Goal: Task Accomplishment & Management: Use online tool/utility

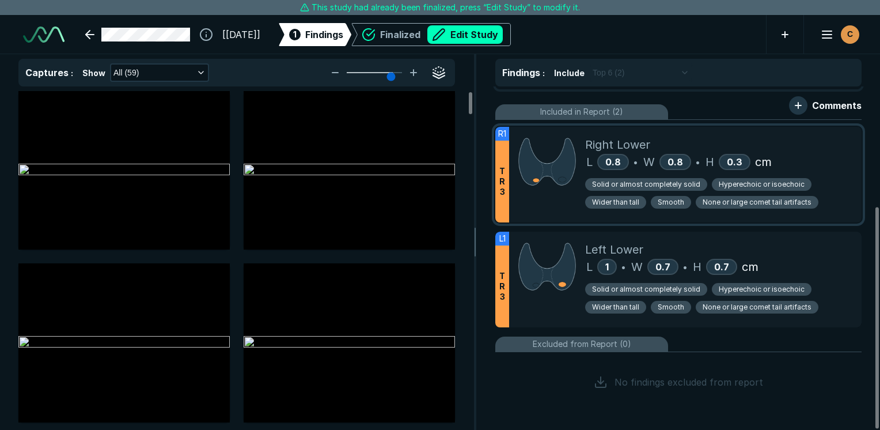
scroll to position [70, 0]
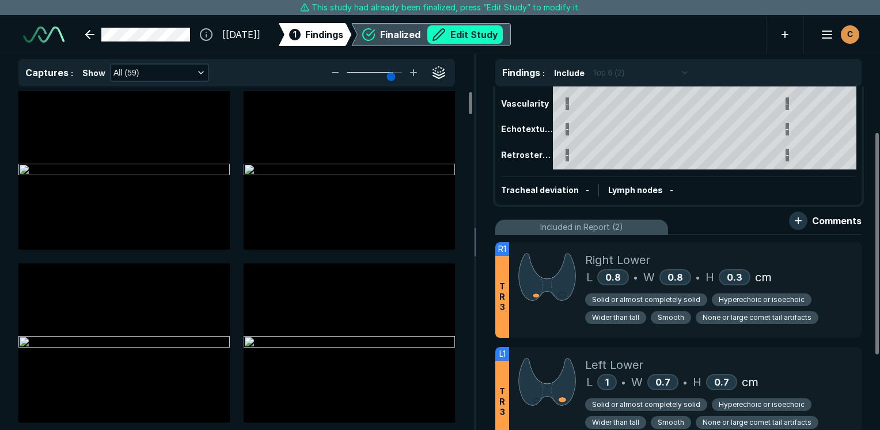
click at [484, 39] on button "Edit Study" at bounding box center [464, 34] width 75 height 18
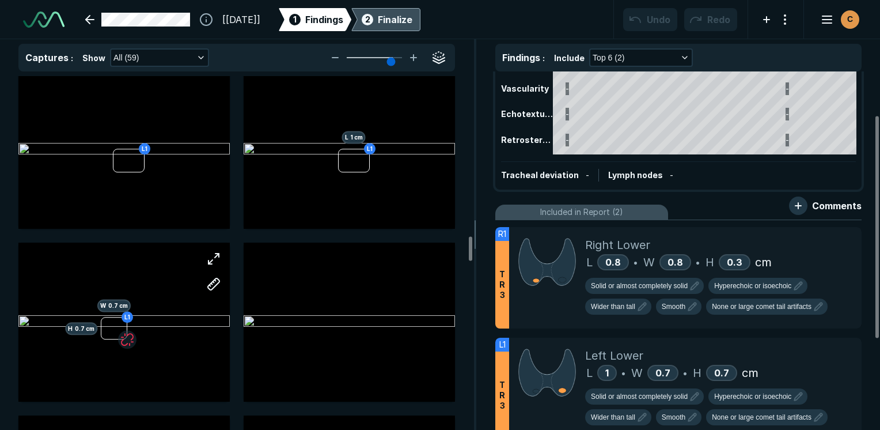
scroll to position [2362, 0]
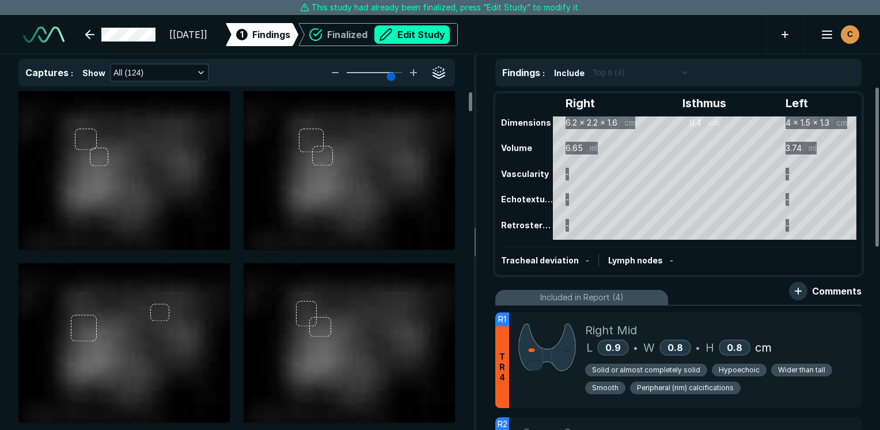
scroll to position [3147, 5441]
click at [450, 36] on button "Edit Study" at bounding box center [411, 34] width 75 height 18
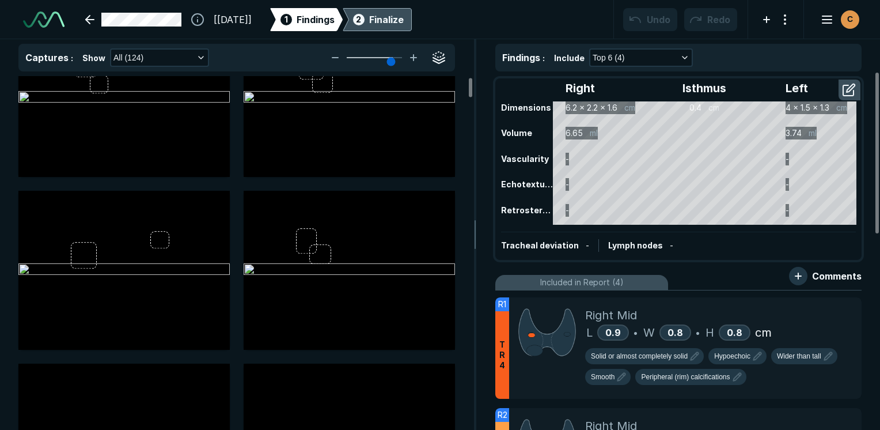
scroll to position [0, 0]
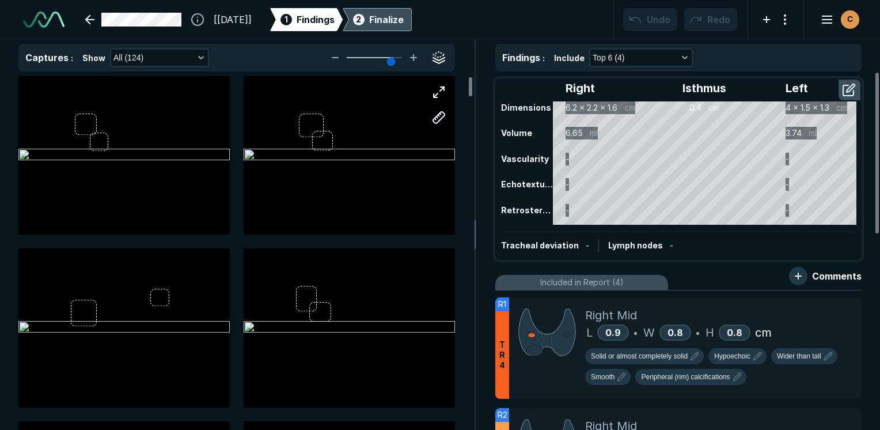
click at [376, 123] on div at bounding box center [349, 155] width 211 height 158
click at [381, 115] on div at bounding box center [349, 155] width 211 height 158
click at [391, 142] on div at bounding box center [349, 155] width 211 height 158
click at [384, 124] on div at bounding box center [349, 155] width 211 height 158
click at [88, 123] on div at bounding box center [123, 155] width 211 height 158
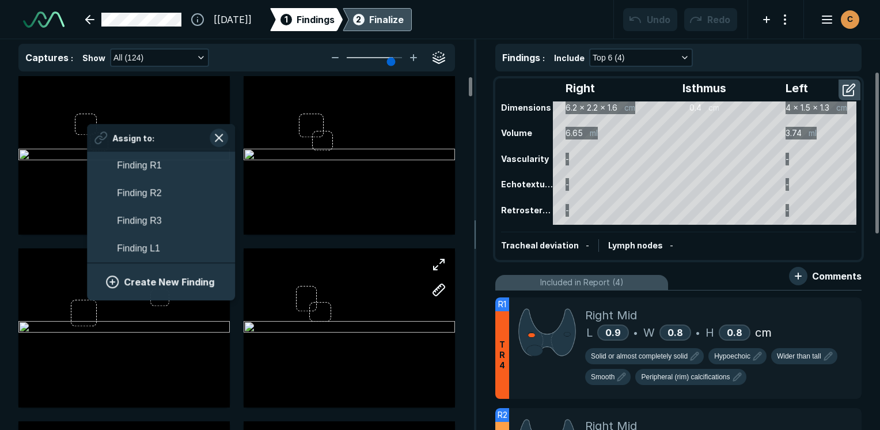
scroll to position [1953, 2136]
click at [168, 280] on button "Create New Finding" at bounding box center [161, 281] width 120 height 23
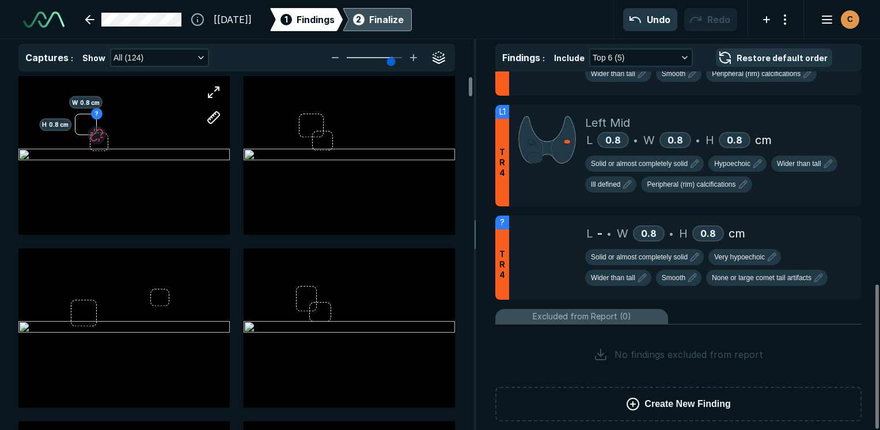
scroll to position [528, 0]
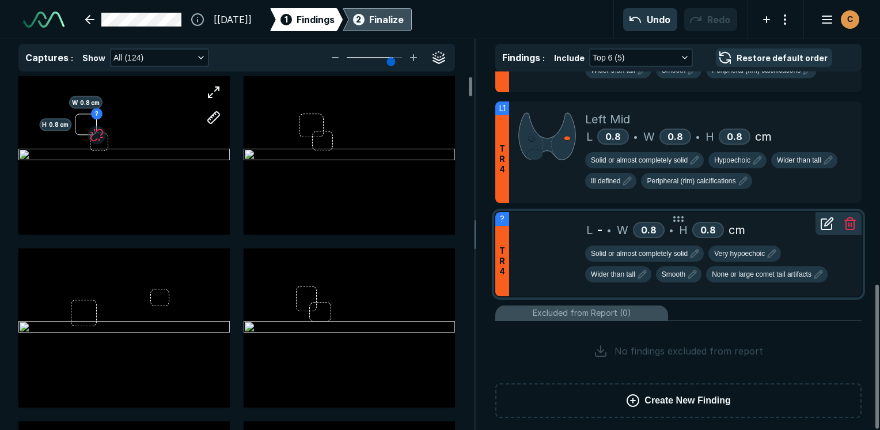
click at [826, 220] on icon at bounding box center [827, 224] width 14 height 14
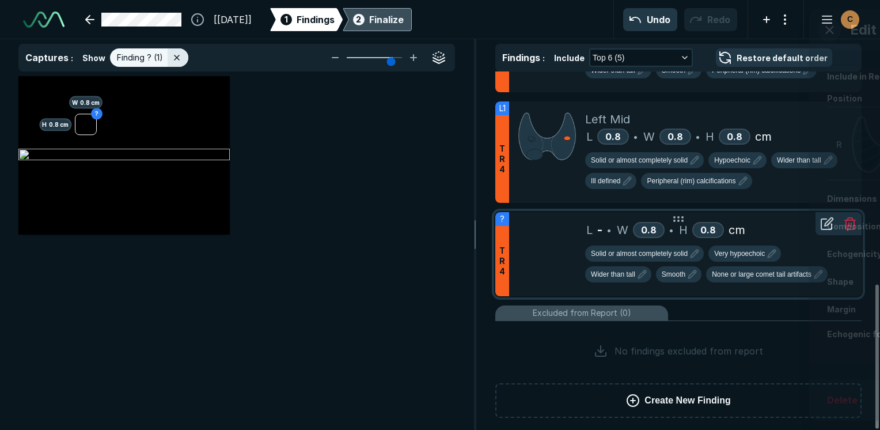
scroll to position [2947, 3427]
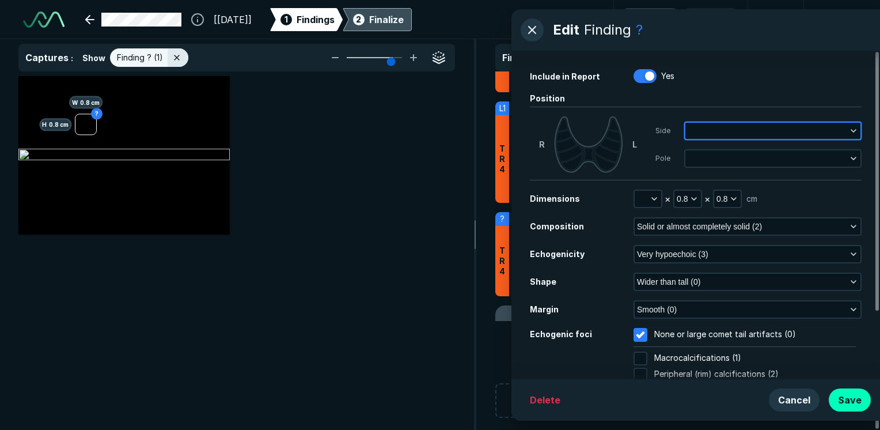
click at [739, 129] on button "button" at bounding box center [773, 131] width 175 height 16
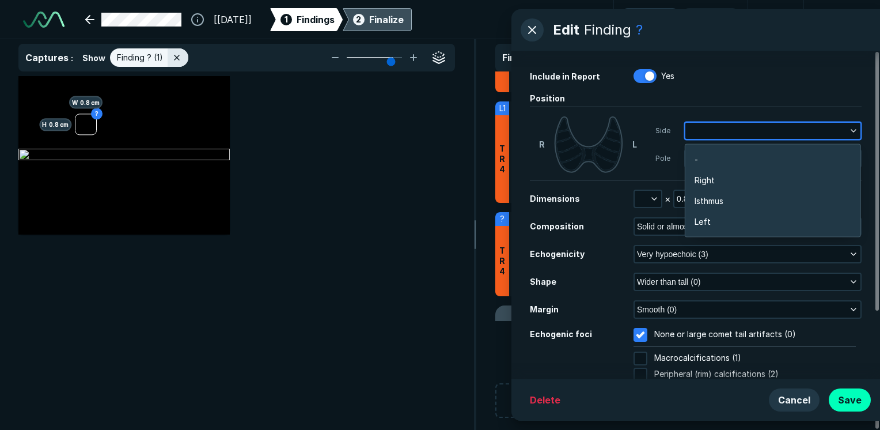
scroll to position [1828, 2269]
click at [739, 129] on button "button" at bounding box center [773, 131] width 175 height 16
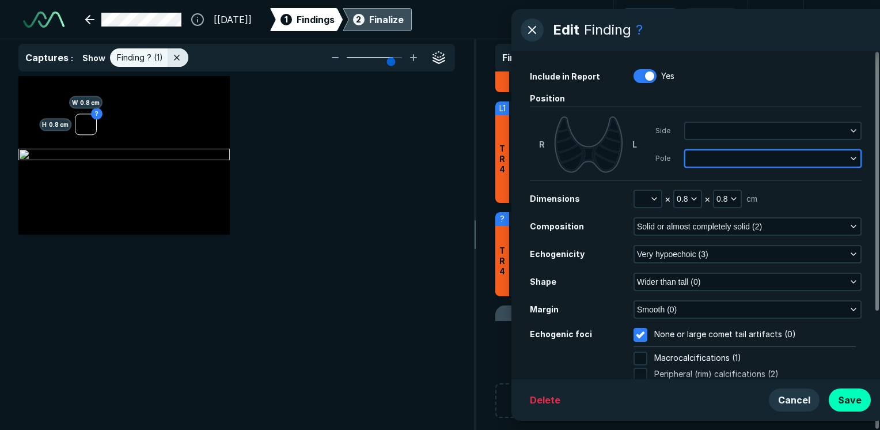
click at [773, 155] on button "button" at bounding box center [773, 158] width 175 height 16
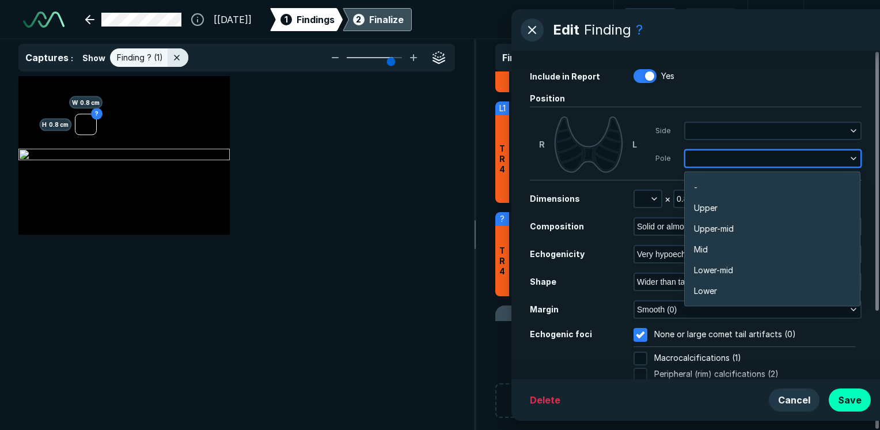
scroll to position [2015, 2270]
click at [768, 155] on button "button" at bounding box center [773, 158] width 175 height 16
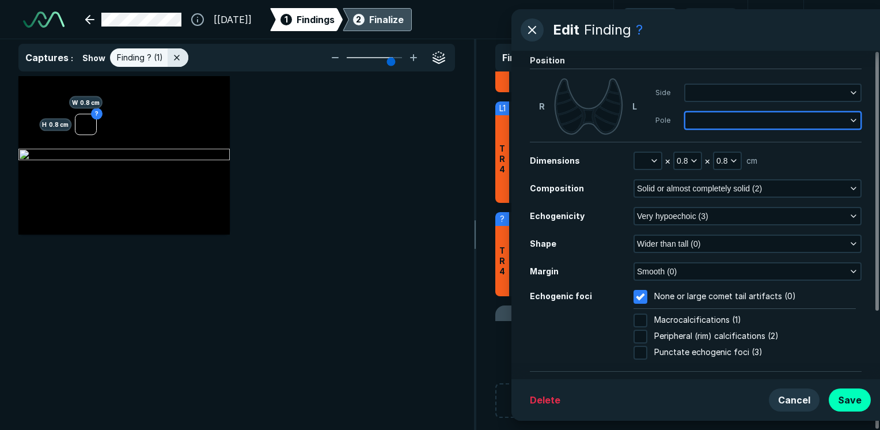
scroll to position [58, 0]
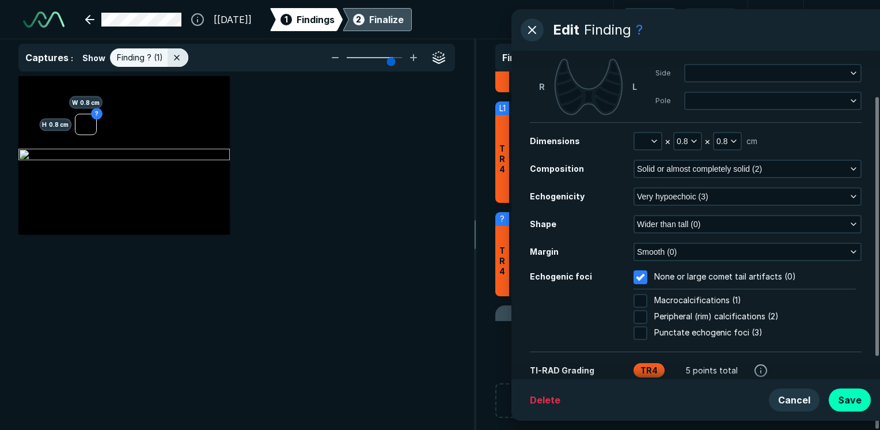
click at [427, 204] on div "? H 0.8 cm W 0.8 cm" at bounding box center [236, 155] width 437 height 158
click at [791, 395] on button "Cancel" at bounding box center [794, 399] width 51 height 23
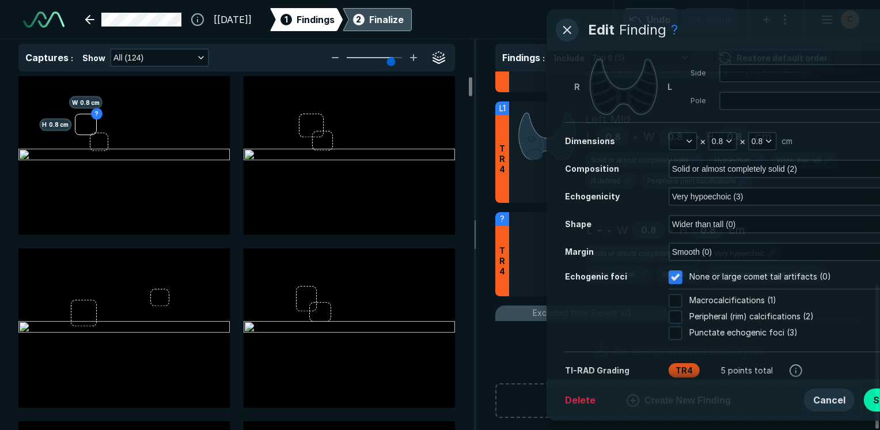
scroll to position [2947, 3427]
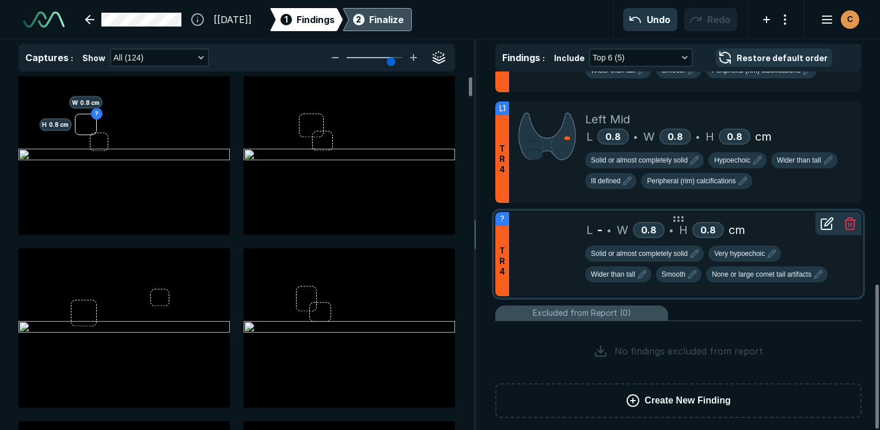
click at [849, 223] on line at bounding box center [849, 224] width 0 height 3
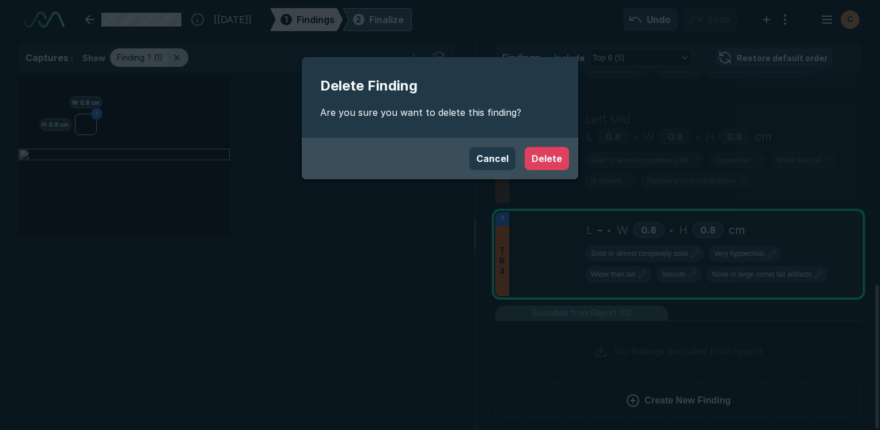
click at [560, 155] on button "Delete" at bounding box center [547, 158] width 44 height 23
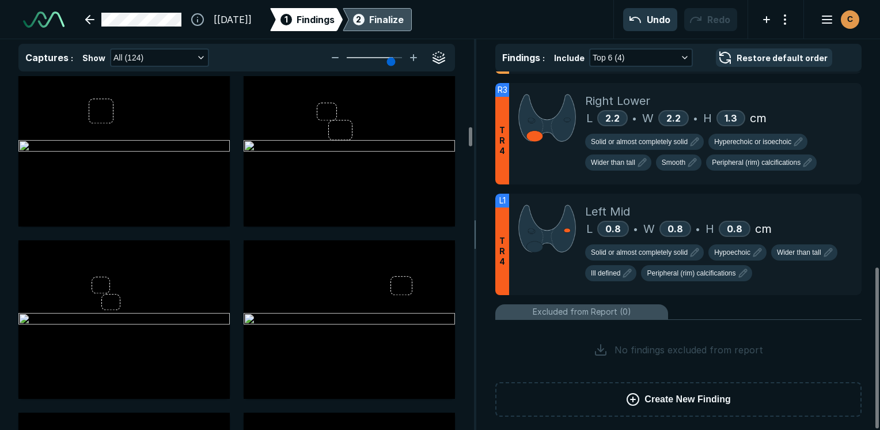
scroll to position [1555, 0]
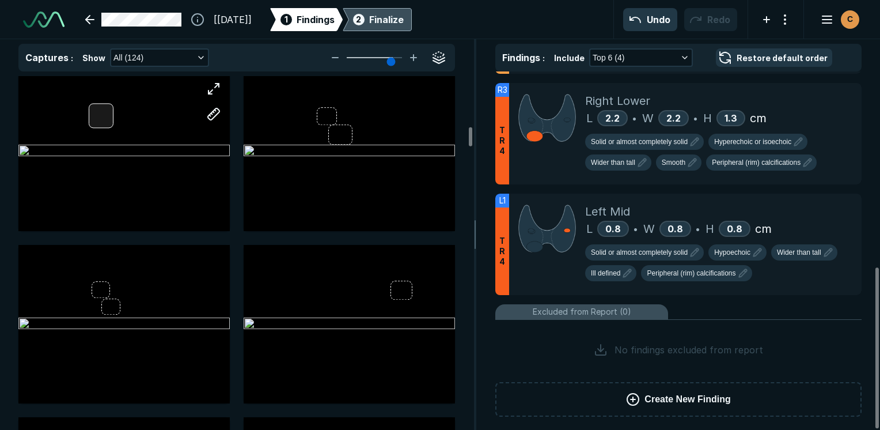
click at [93, 119] on div at bounding box center [123, 152] width 211 height 158
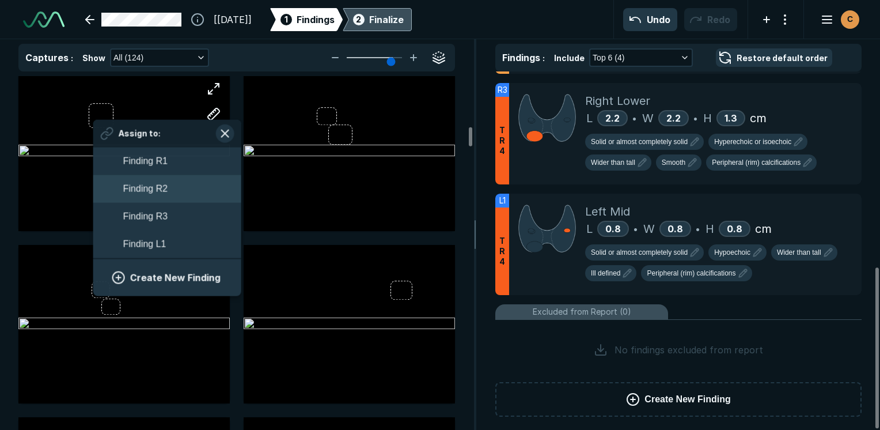
scroll to position [1953, 2136]
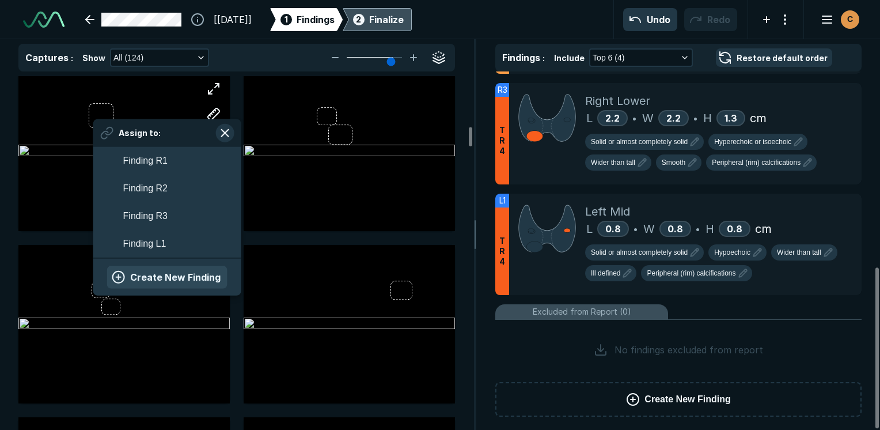
click at [172, 277] on button "Create New Finding" at bounding box center [167, 276] width 120 height 23
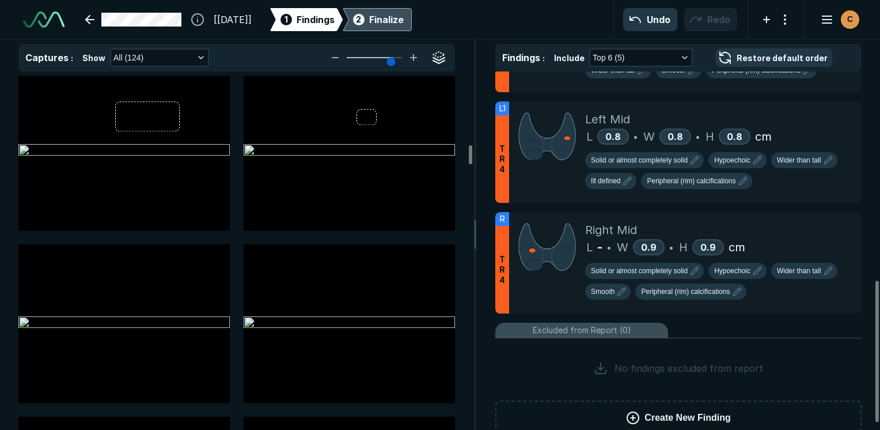
scroll to position [2132, 0]
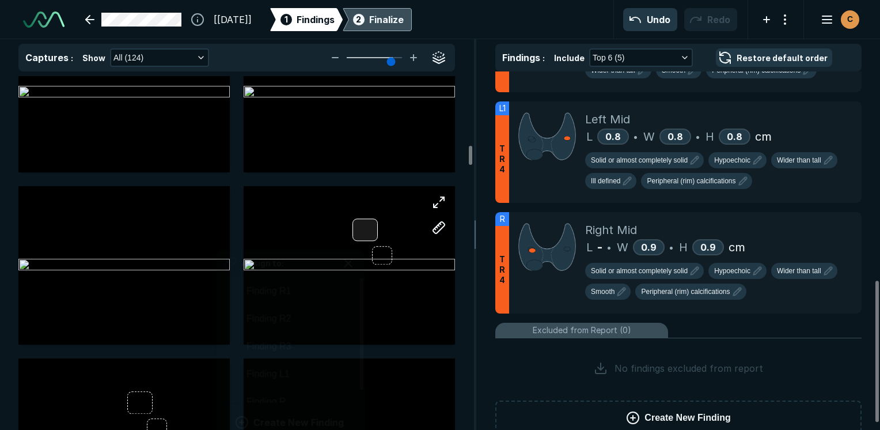
click at [362, 231] on div at bounding box center [365, 230] width 25 height 22
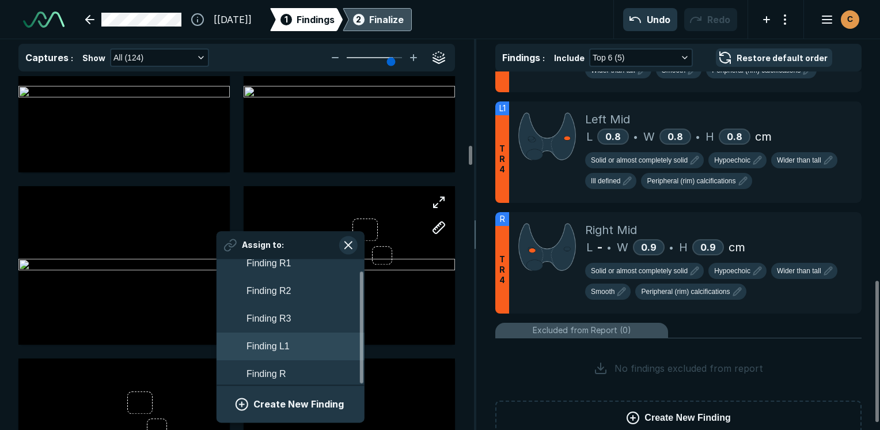
scroll to position [12, 0]
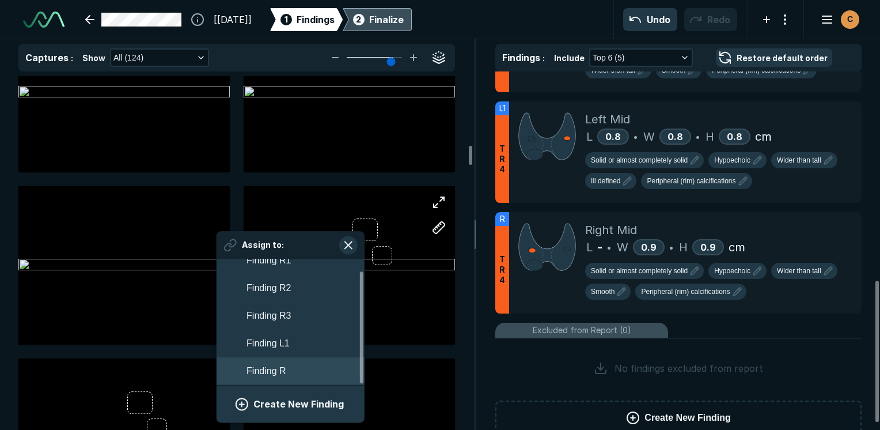
click at [267, 370] on span "Finding R" at bounding box center [266, 371] width 39 height 14
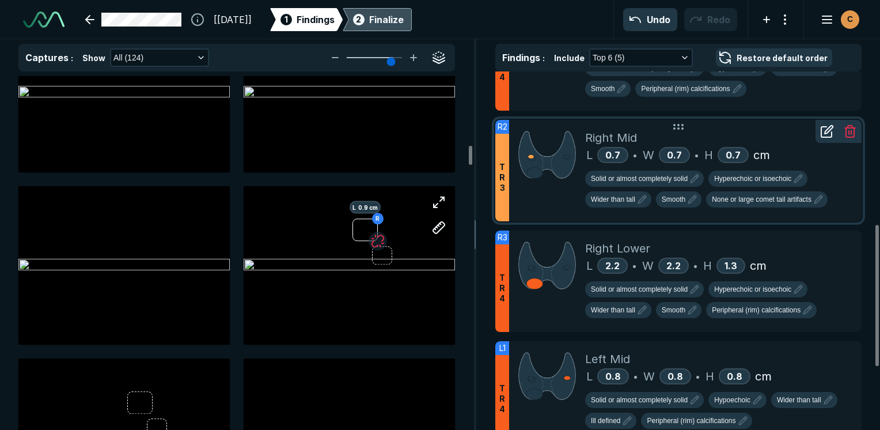
scroll to position [518, 0]
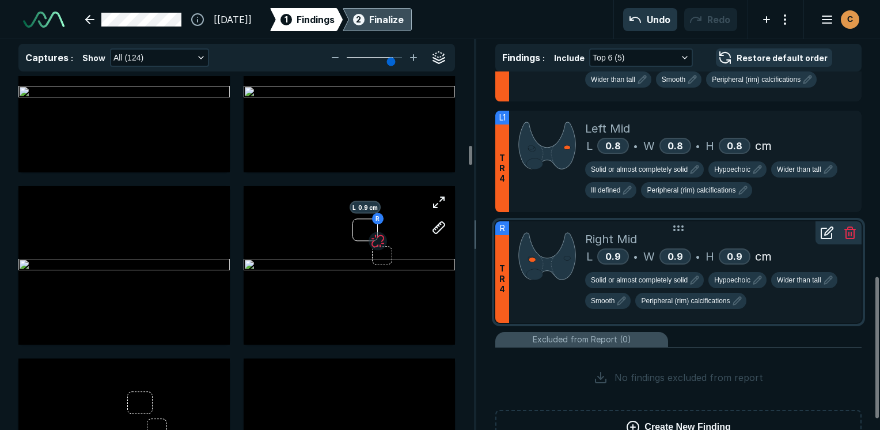
click at [850, 227] on icon at bounding box center [850, 233] width 14 height 14
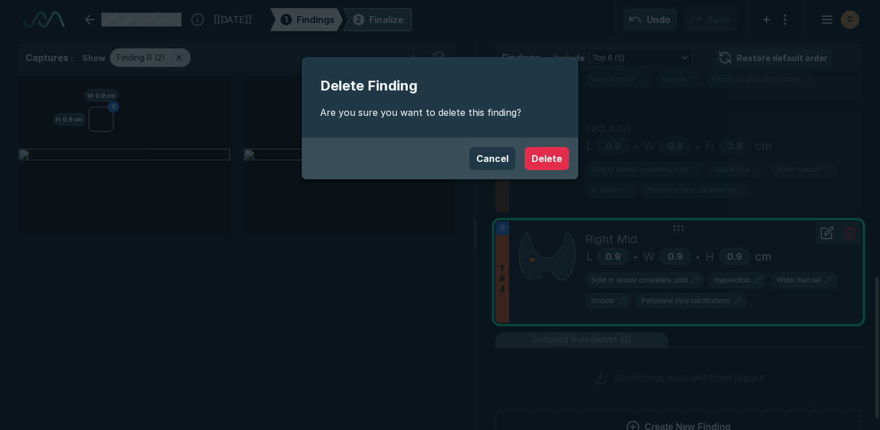
scroll to position [2947, 3427]
click at [552, 162] on button "Delete" at bounding box center [547, 158] width 44 height 23
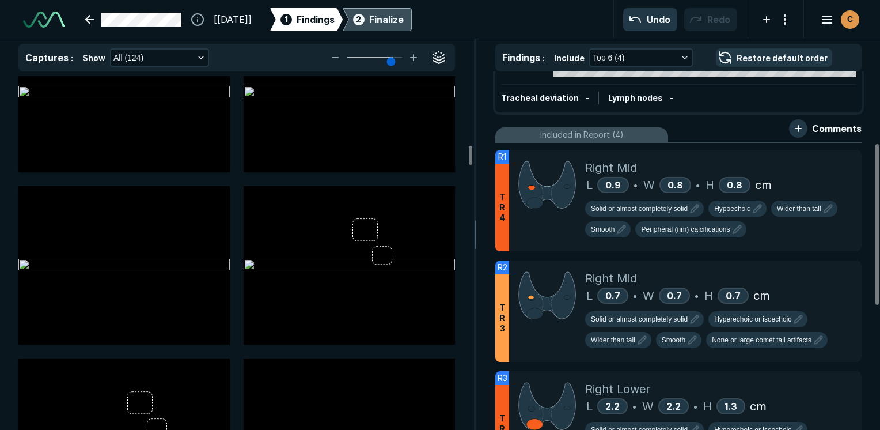
scroll to position [147, 0]
click at [397, 20] on div "2 Finalize" at bounding box center [377, 19] width 53 height 23
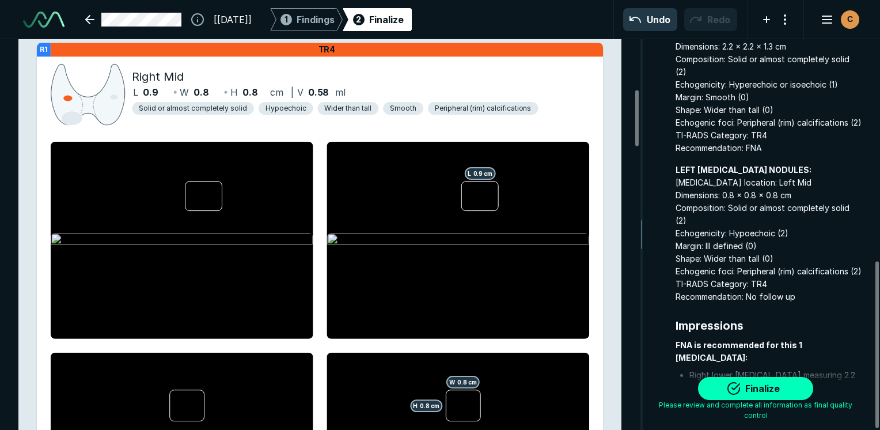
scroll to position [521, 0]
